Goal: Find specific page/section: Find specific page/section

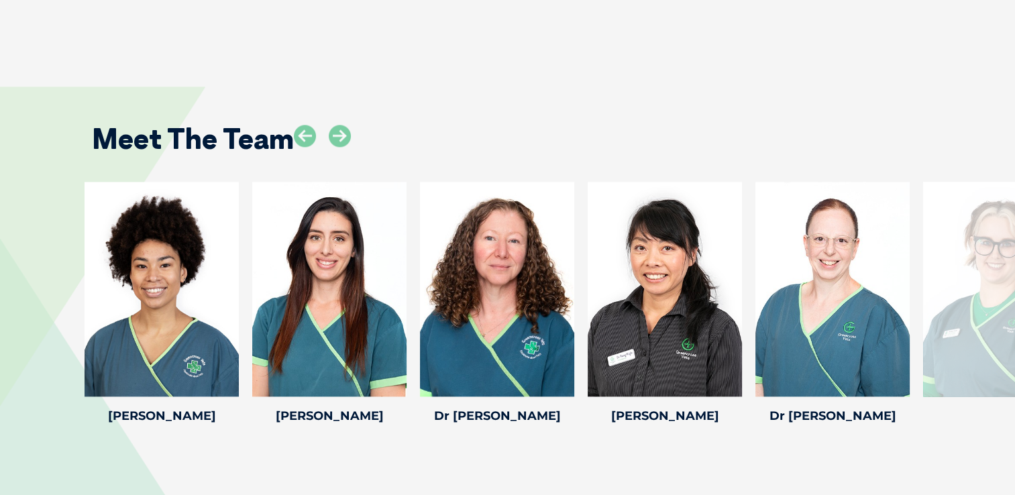
scroll to position [1879, 0]
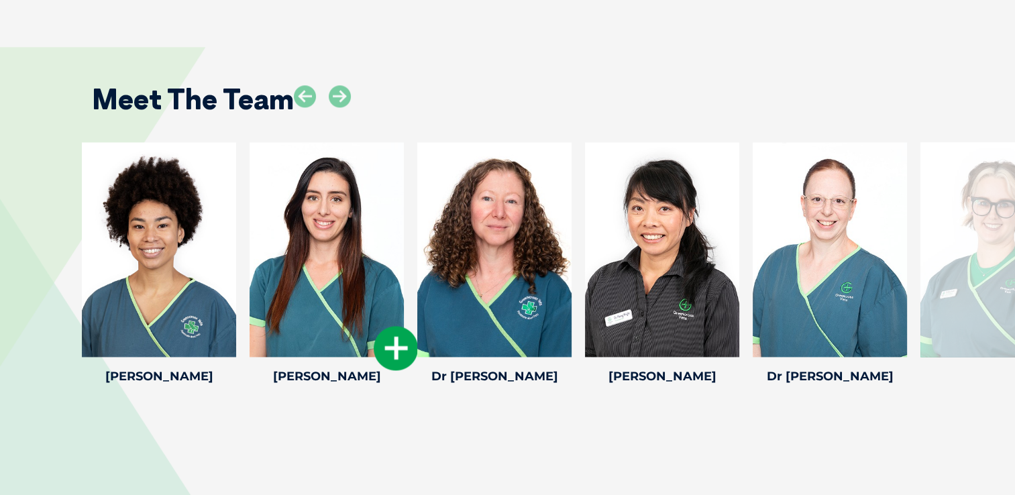
drag, startPoint x: 623, startPoint y: 287, endPoint x: 384, endPoint y: 290, distance: 239.6
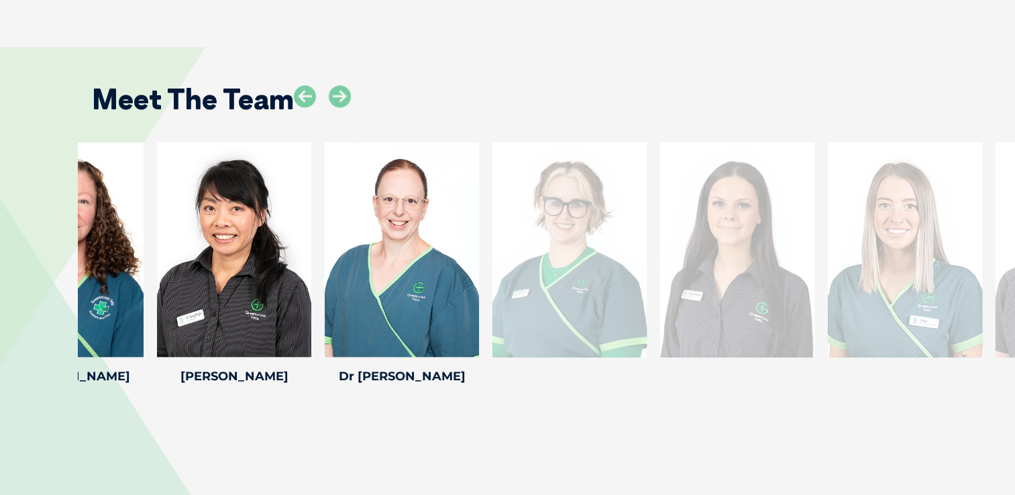
drag, startPoint x: 996, startPoint y: 314, endPoint x: 558, endPoint y: 334, distance: 438.6
click at [558, 336] on div at bounding box center [570, 249] width 154 height 215
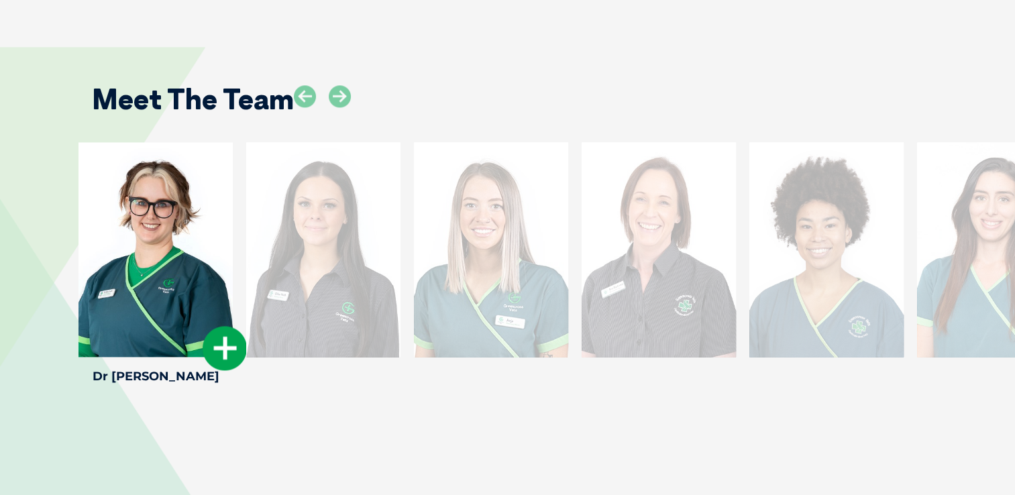
drag, startPoint x: 856, startPoint y: 276, endPoint x: 169, endPoint y: 287, distance: 687.2
click at [169, 287] on div at bounding box center [156, 249] width 154 height 215
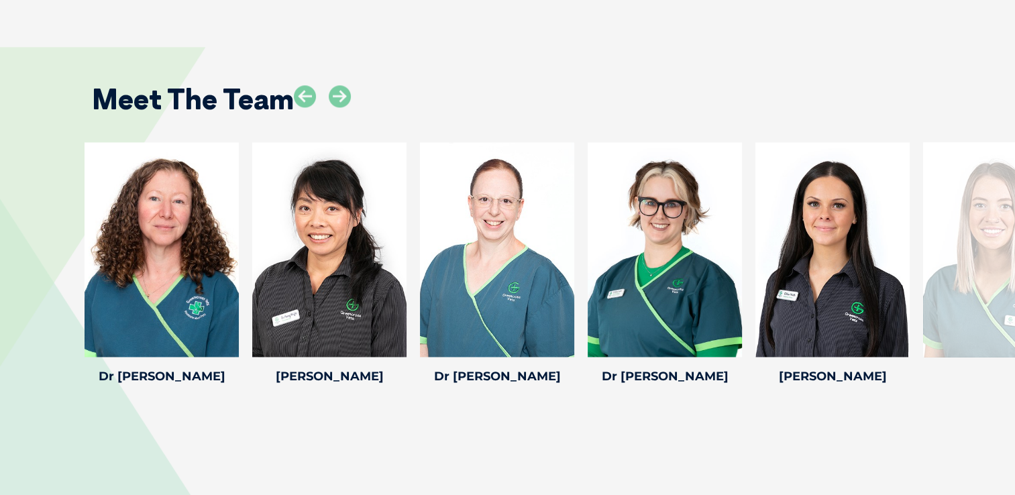
click at [1002, 243] on div at bounding box center [1000, 249] width 154 height 215
drag, startPoint x: 110, startPoint y: 270, endPoint x: 10, endPoint y: 105, distance: 193.0
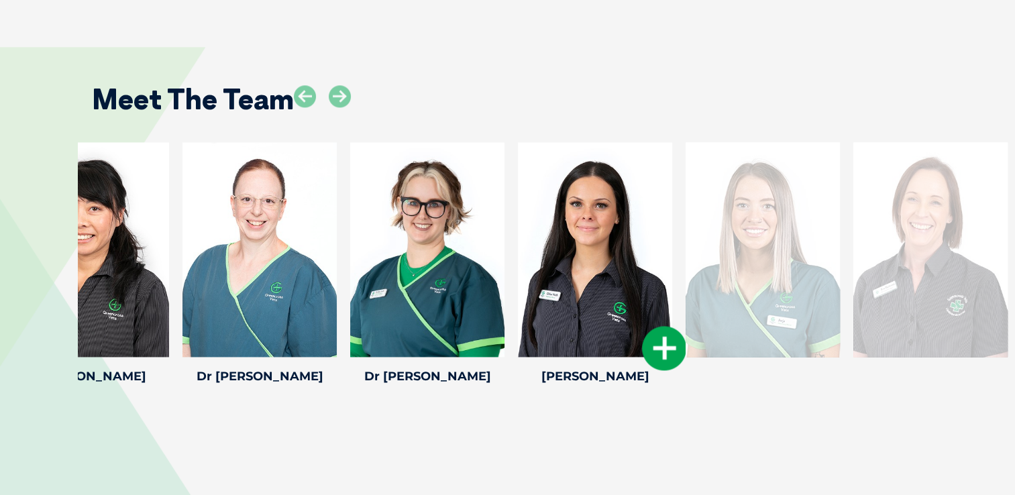
drag, startPoint x: 777, startPoint y: 317, endPoint x: 642, endPoint y: 332, distance: 135.7
click at [641, 333] on div at bounding box center [595, 249] width 154 height 215
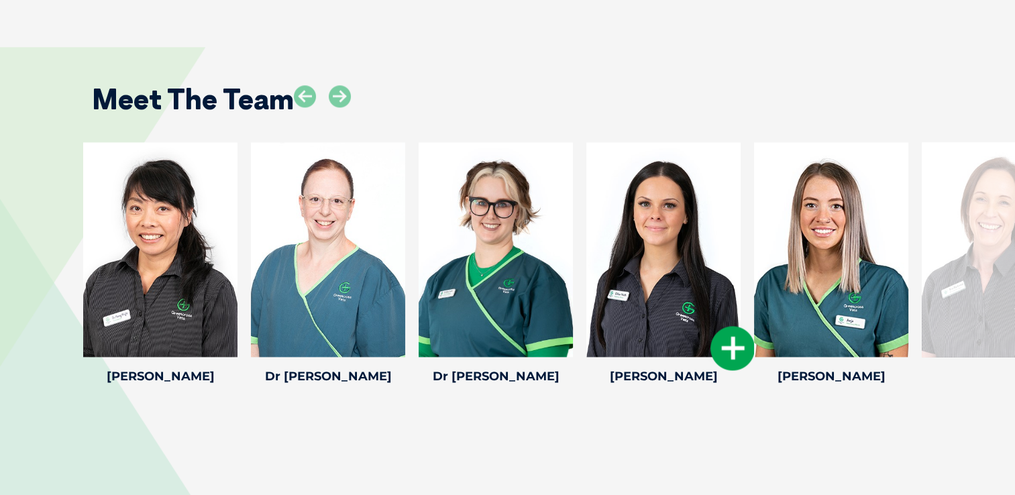
drag, startPoint x: 974, startPoint y: 310, endPoint x: 705, endPoint y: 326, distance: 270.2
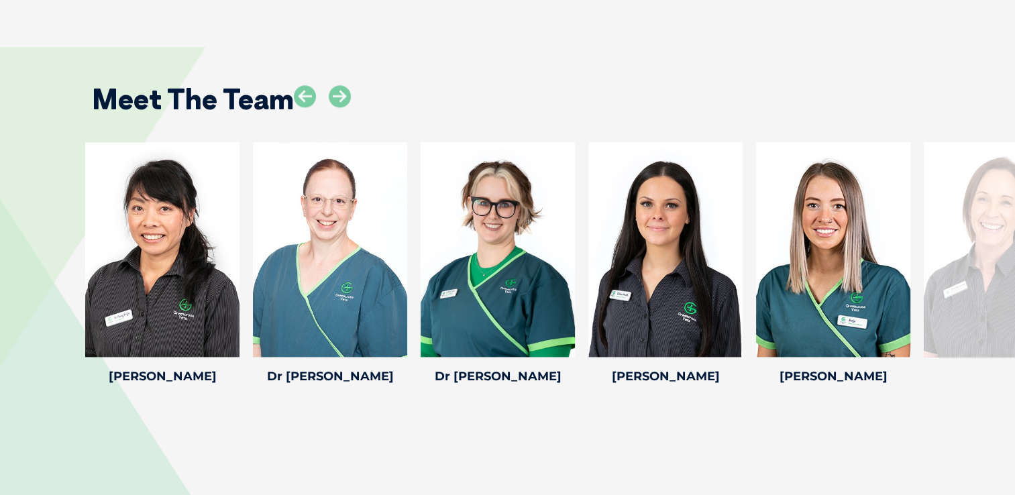
click at [976, 217] on div at bounding box center [1001, 249] width 154 height 215
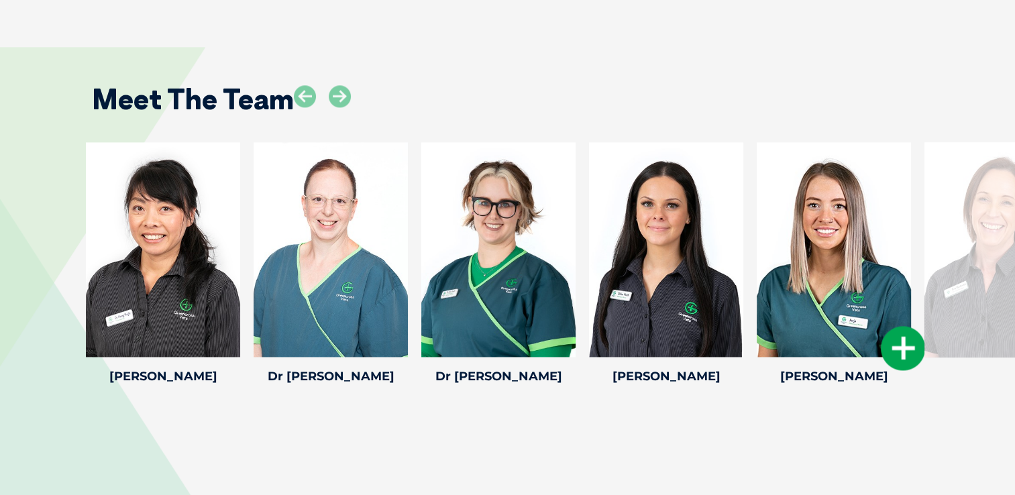
drag, startPoint x: 964, startPoint y: 319, endPoint x: 767, endPoint y: 353, distance: 200.1
click at [977, 304] on div at bounding box center [1002, 249] width 154 height 215
drag, startPoint x: 10, startPoint y: 189, endPoint x: 38, endPoint y: 203, distance: 30.6
click at [38, 203] on div "Dr Suzie M Dr Suzie M Veterinarian Dr Suzie joined our practice in 2023 and enj…" at bounding box center [507, 265] width 1015 height 247
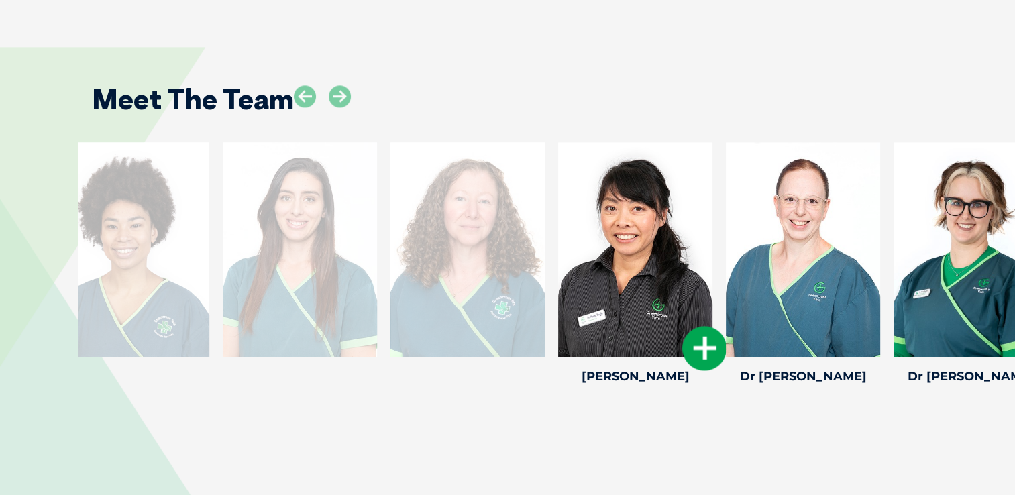
drag, startPoint x: 117, startPoint y: 250, endPoint x: 896, endPoint y: 250, distance: 779.0
click at [713, 250] on div at bounding box center [635, 249] width 154 height 215
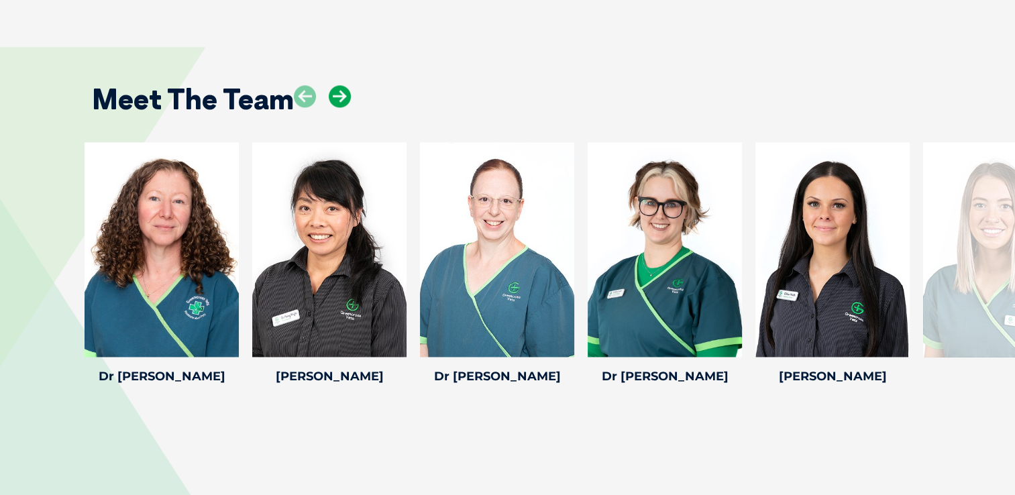
click at [341, 95] on icon at bounding box center [340, 96] width 22 height 22
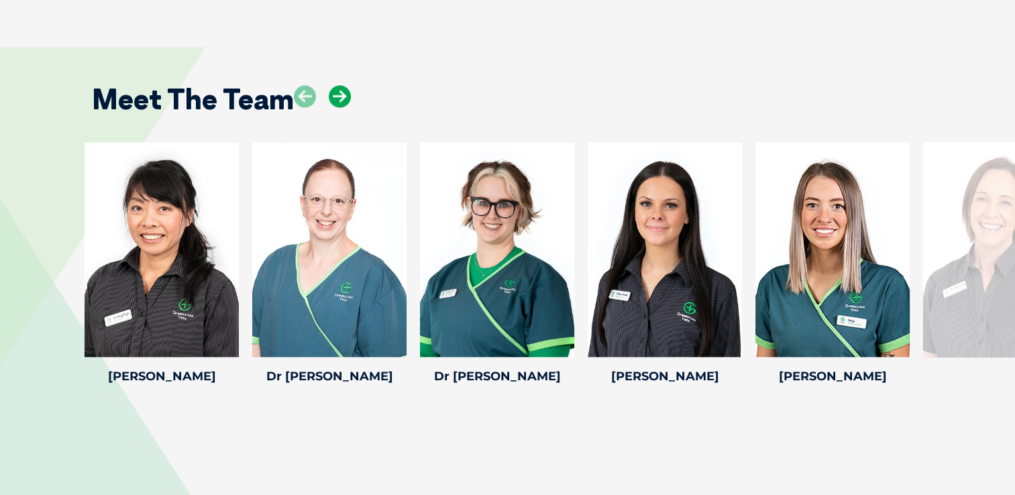
click at [341, 94] on icon at bounding box center [340, 96] width 22 height 22
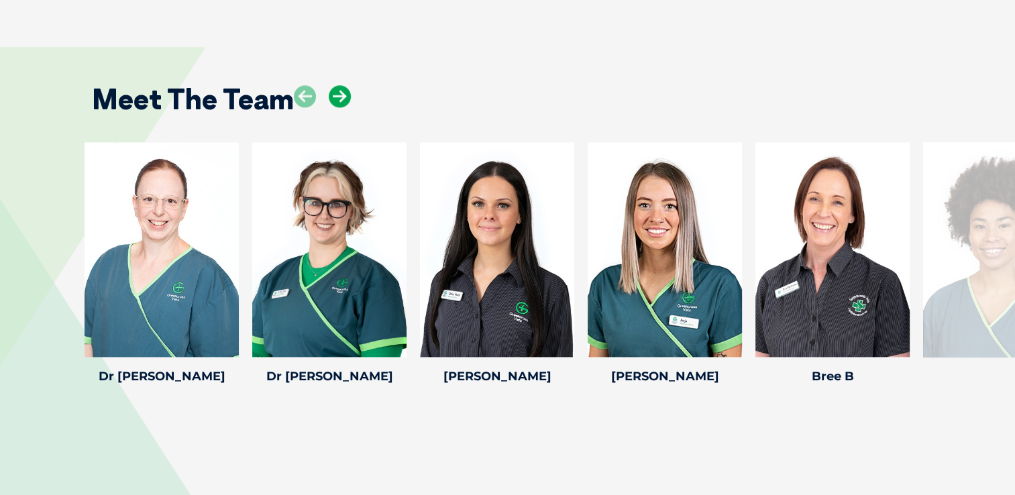
click at [341, 94] on icon at bounding box center [340, 96] width 22 height 22
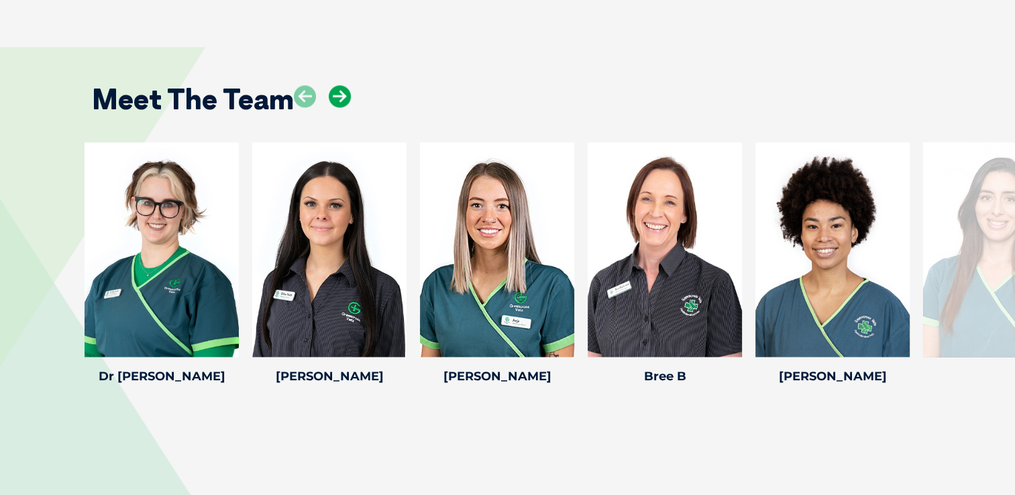
click at [341, 94] on icon at bounding box center [340, 96] width 22 height 22
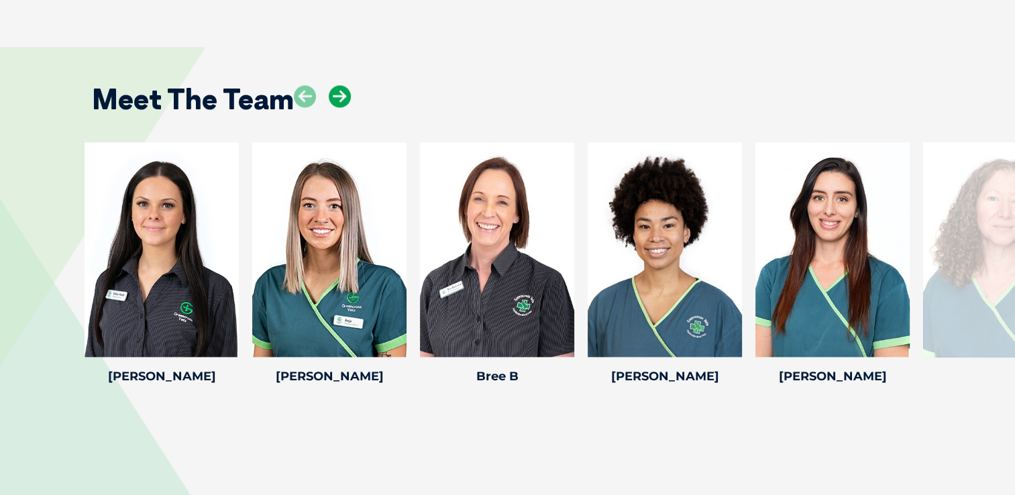
click at [341, 94] on icon at bounding box center [340, 96] width 22 height 22
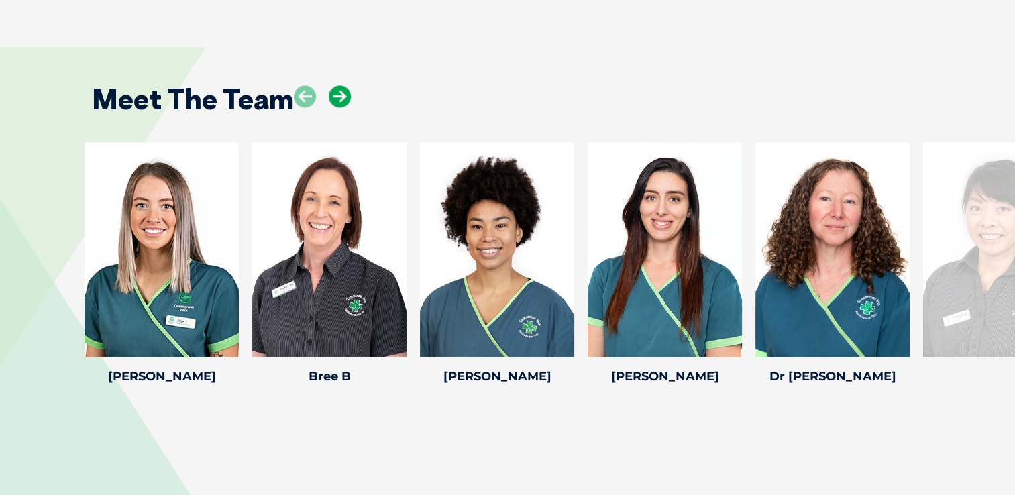
click at [341, 94] on icon at bounding box center [340, 96] width 22 height 22
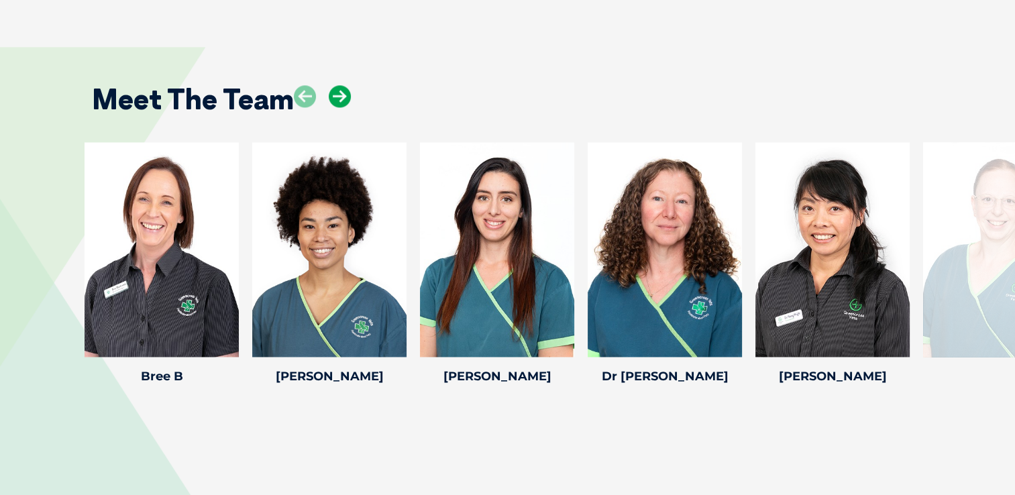
click at [341, 94] on icon at bounding box center [340, 96] width 22 height 22
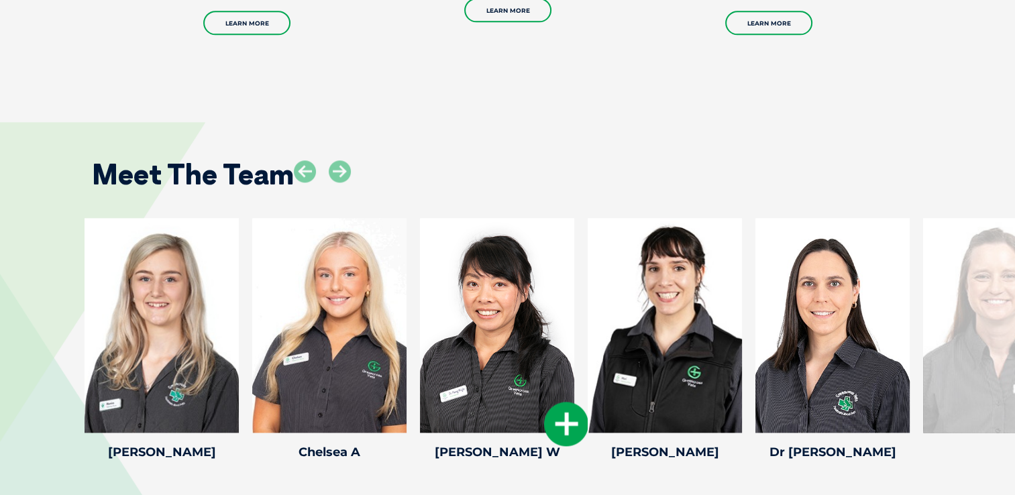
scroll to position [1610, 0]
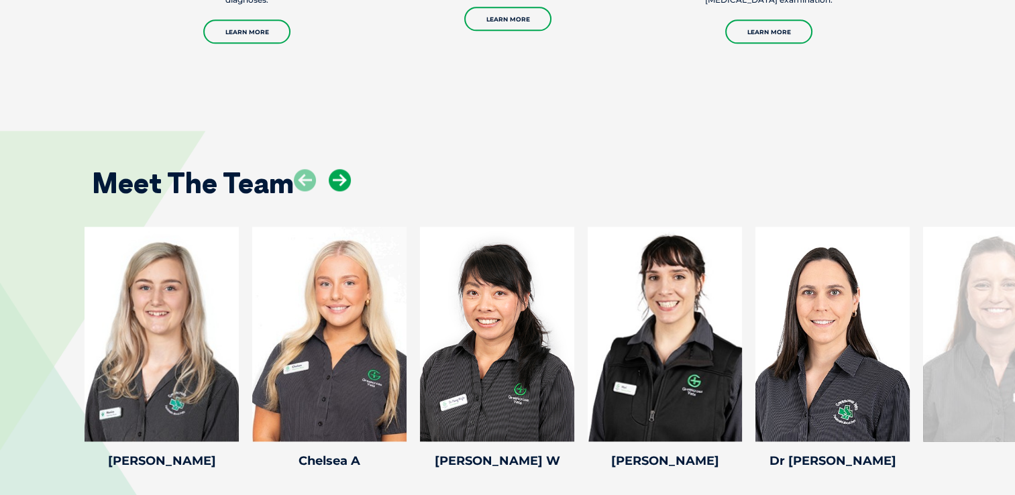
click at [340, 177] on icon at bounding box center [340, 180] width 22 height 22
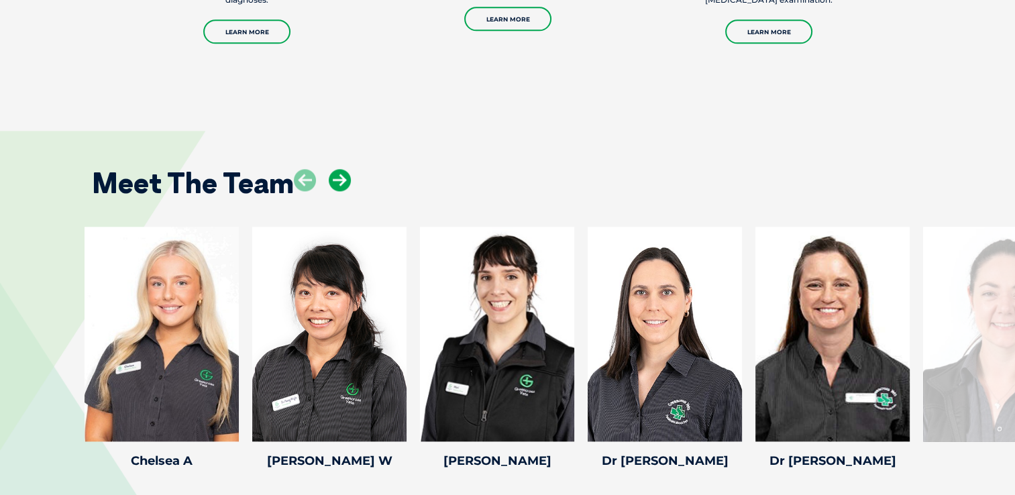
click at [340, 177] on icon at bounding box center [340, 180] width 22 height 22
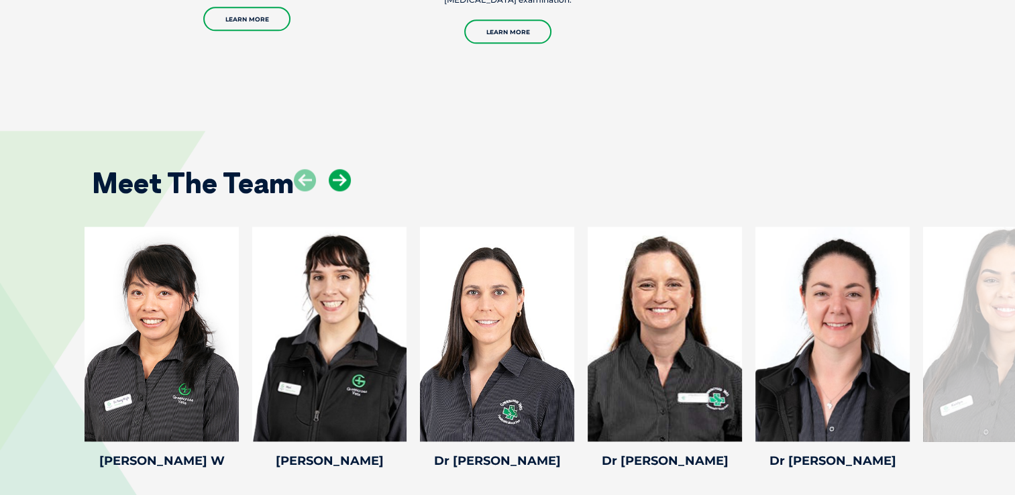
click at [340, 177] on icon at bounding box center [340, 180] width 22 height 22
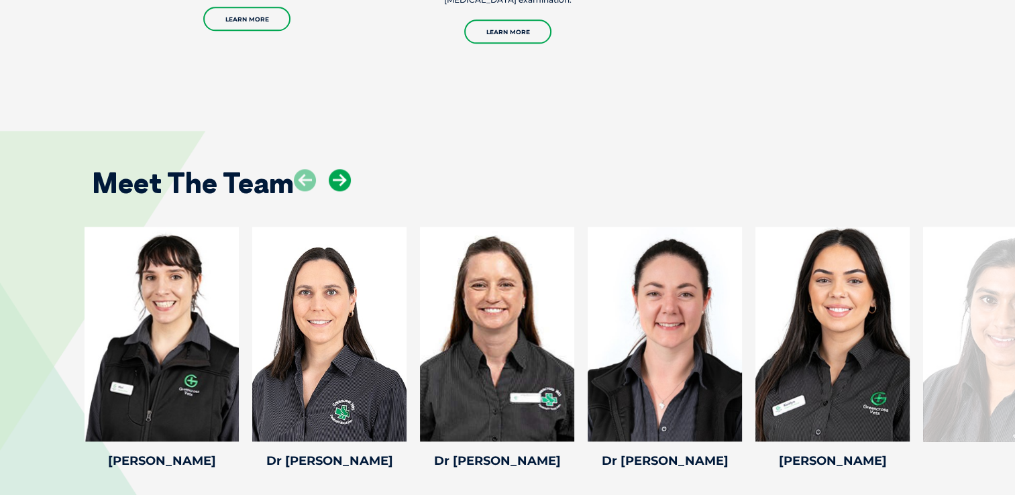
click at [340, 177] on icon at bounding box center [340, 180] width 22 height 22
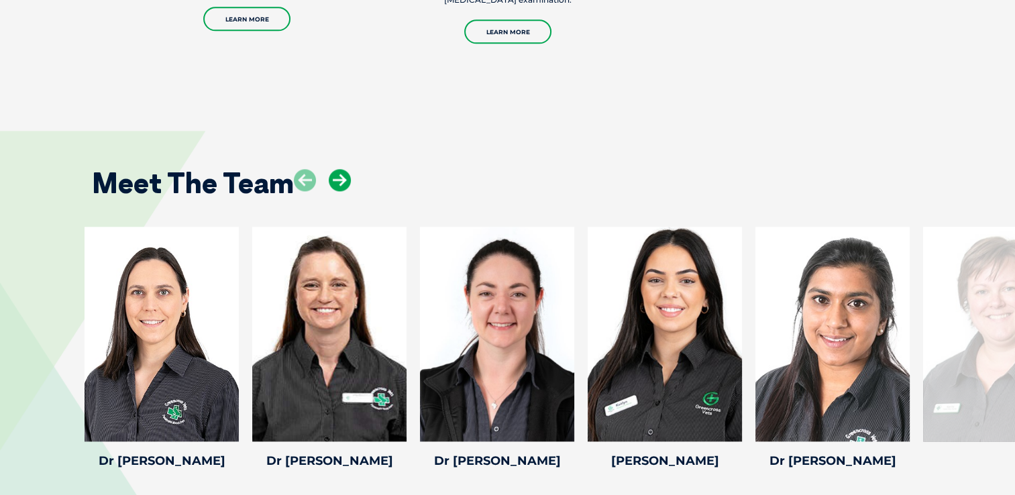
click at [340, 177] on icon at bounding box center [340, 180] width 22 height 22
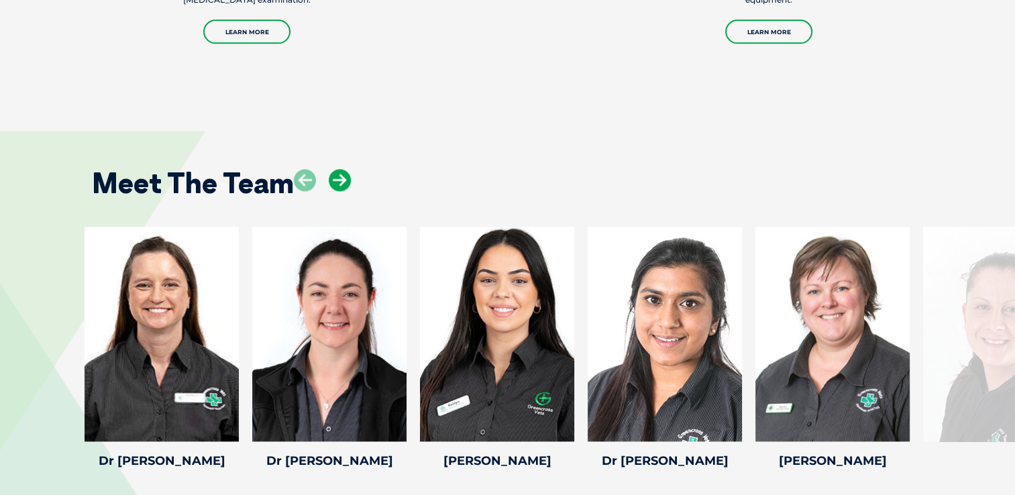
click at [340, 177] on icon at bounding box center [340, 180] width 22 height 22
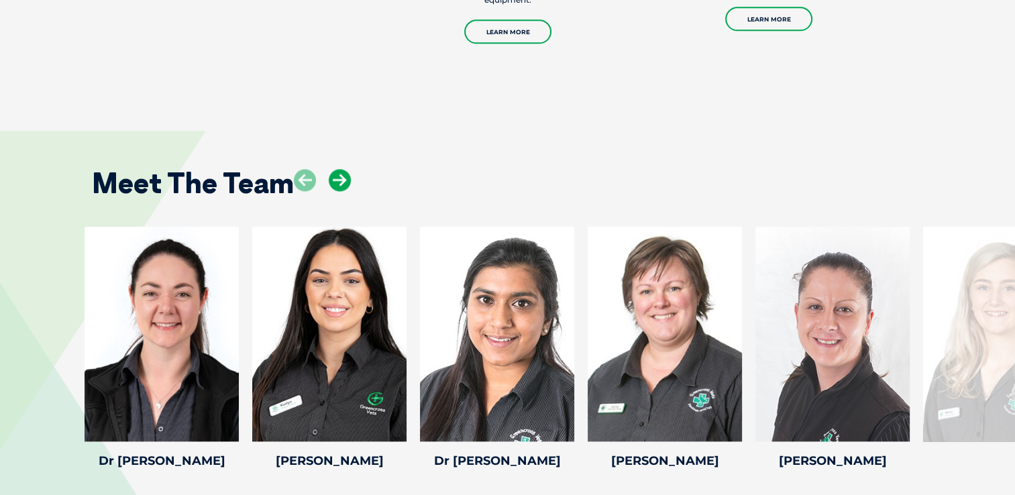
click at [340, 177] on icon at bounding box center [340, 180] width 22 height 22
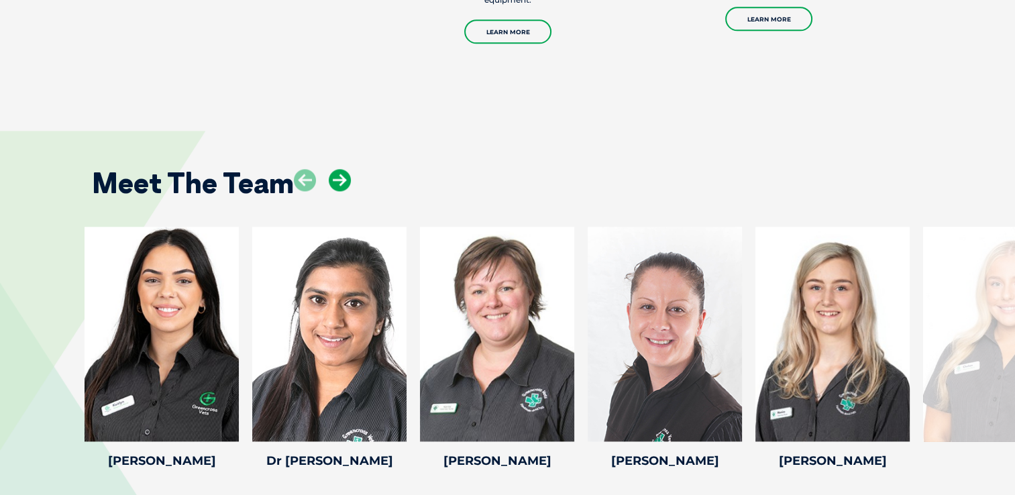
click at [340, 177] on icon at bounding box center [340, 180] width 22 height 22
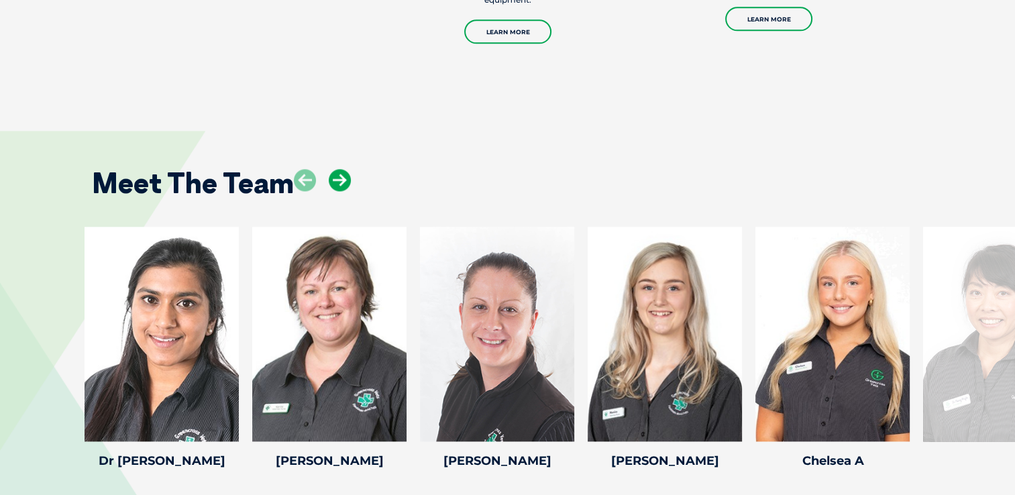
click at [340, 177] on icon at bounding box center [340, 180] width 22 height 22
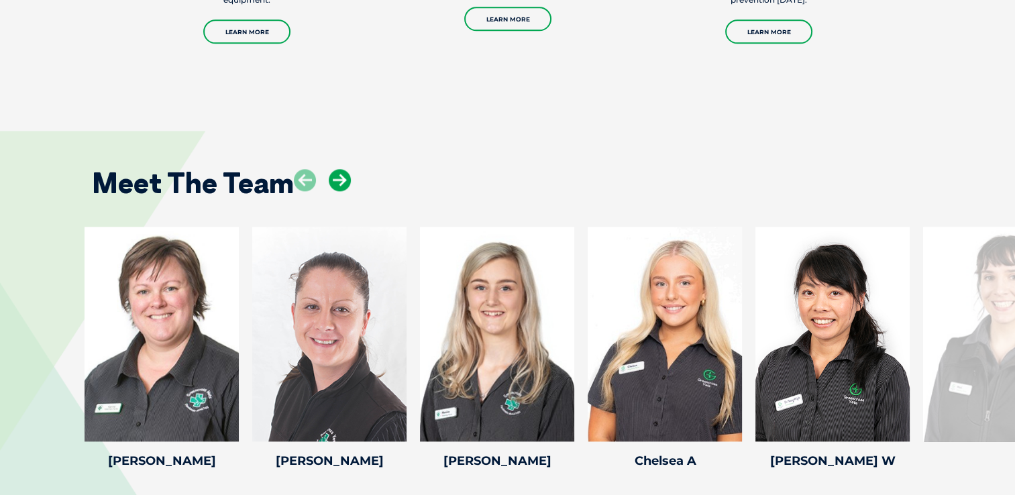
click at [340, 177] on icon at bounding box center [340, 180] width 22 height 22
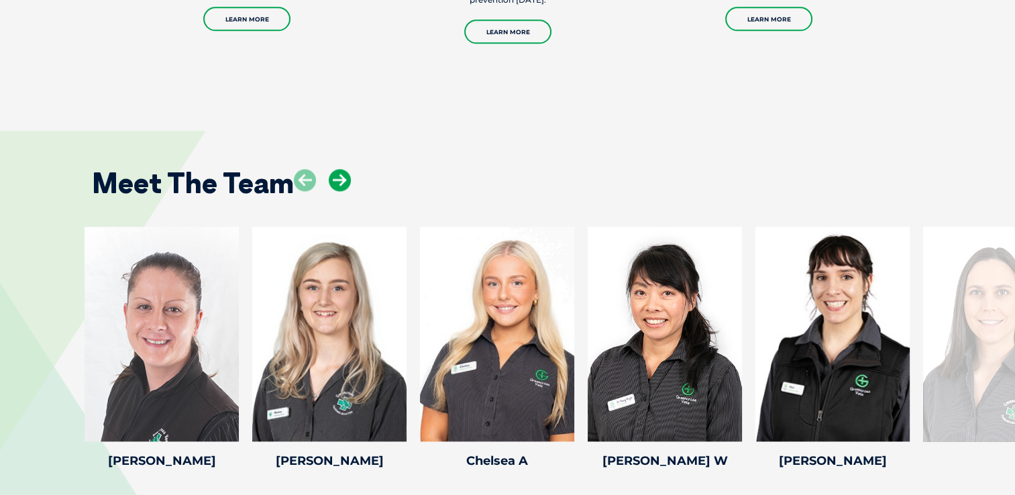
click at [340, 177] on icon at bounding box center [340, 180] width 22 height 22
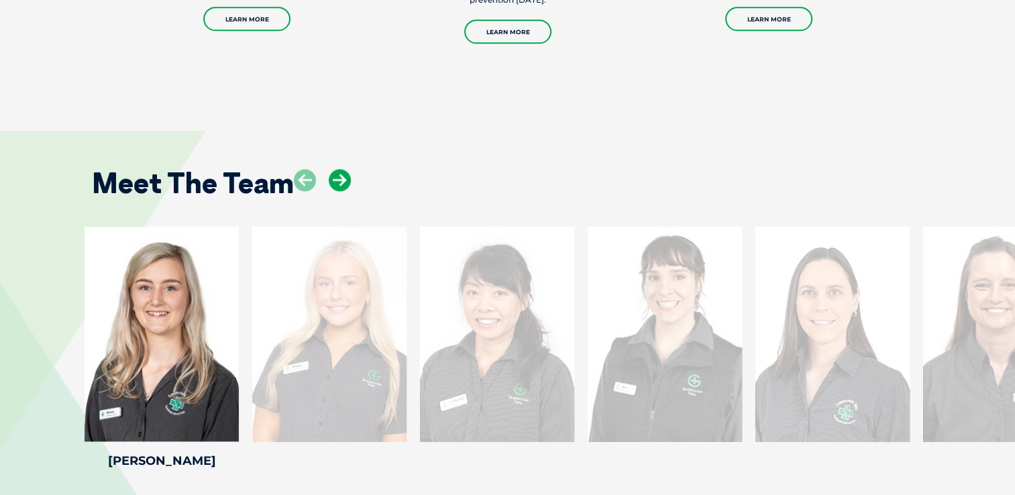
click at [340, 177] on icon at bounding box center [340, 180] width 22 height 22
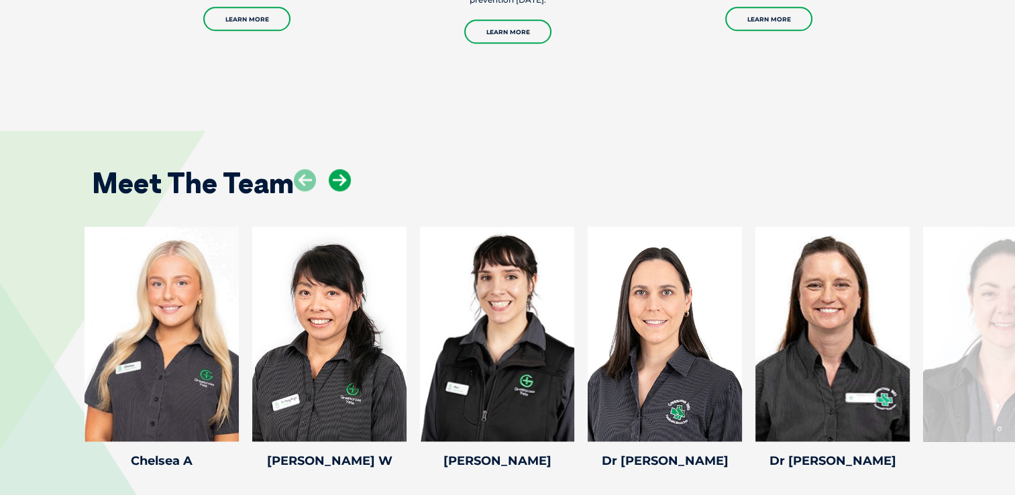
click at [340, 177] on icon at bounding box center [340, 180] width 22 height 22
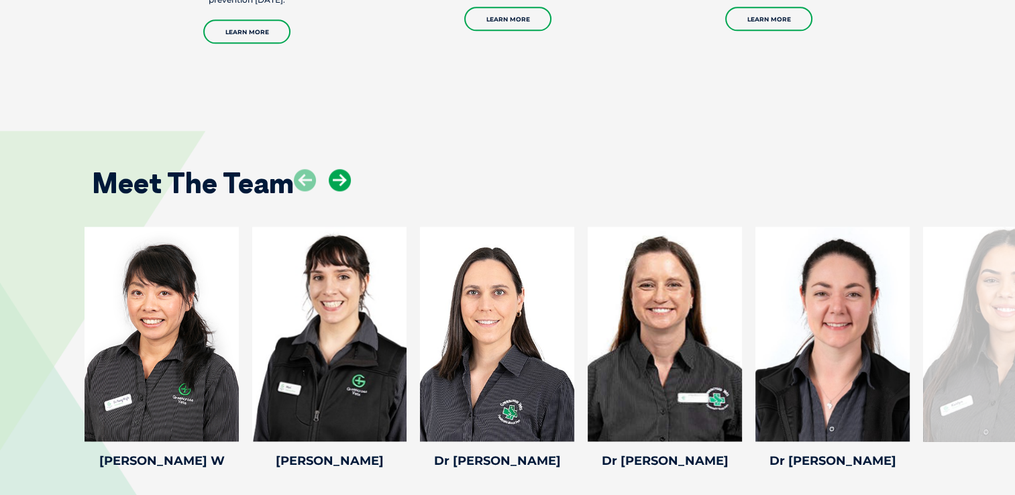
click at [340, 177] on icon at bounding box center [340, 180] width 22 height 22
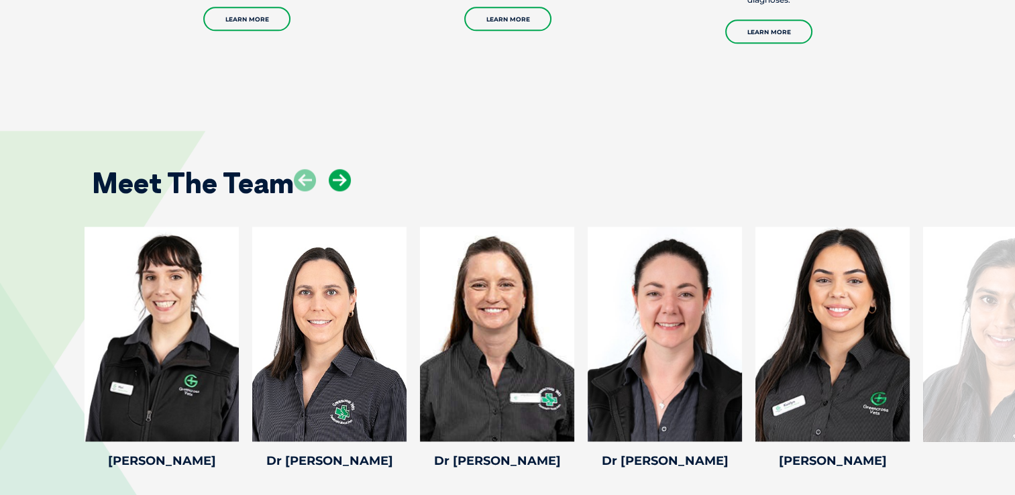
click at [340, 177] on icon at bounding box center [340, 180] width 22 height 22
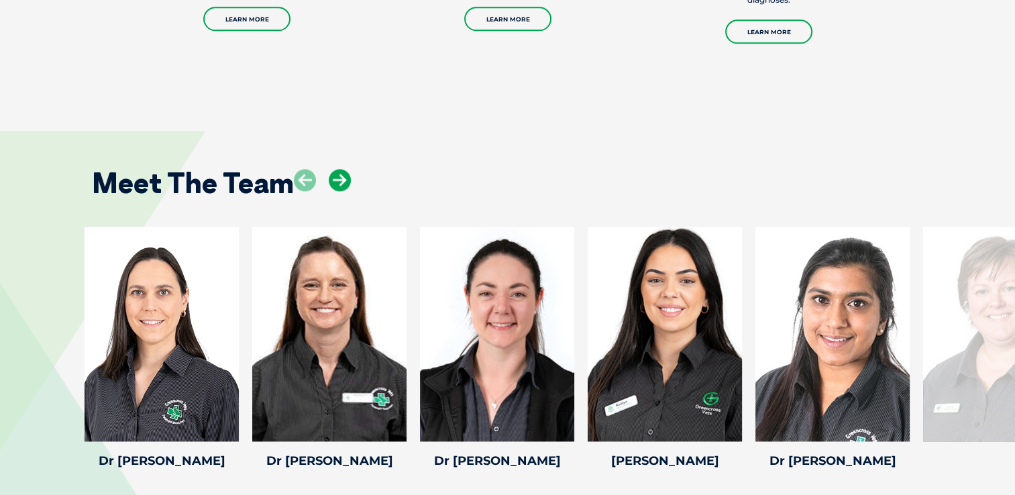
click at [340, 177] on icon at bounding box center [340, 180] width 22 height 22
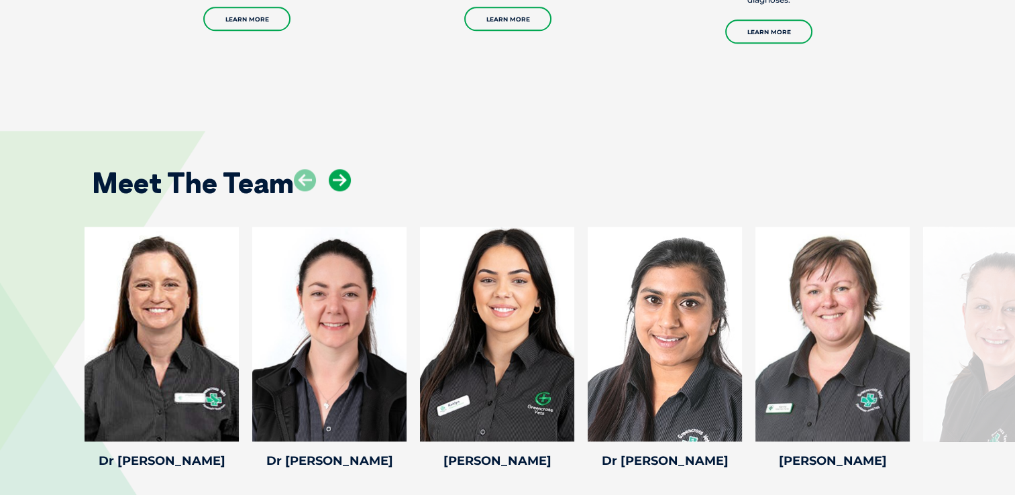
click at [340, 177] on icon at bounding box center [340, 180] width 22 height 22
